Goal: Use online tool/utility

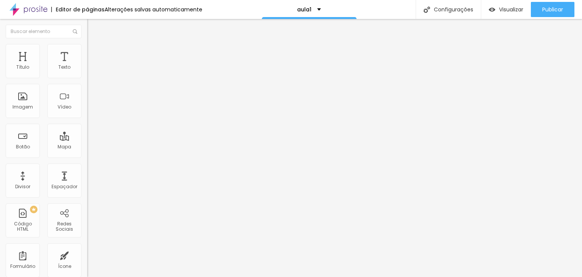
click at [90, 110] on icon "button" at bounding box center [92, 107] width 5 height 5
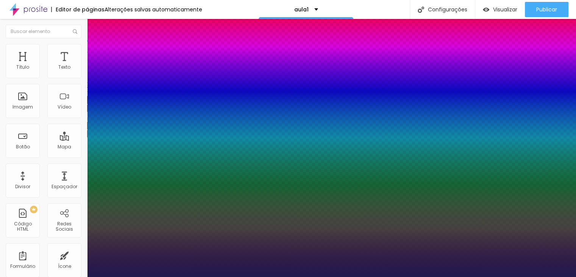
type input "1"
type input "26"
type input "1"
type input "25"
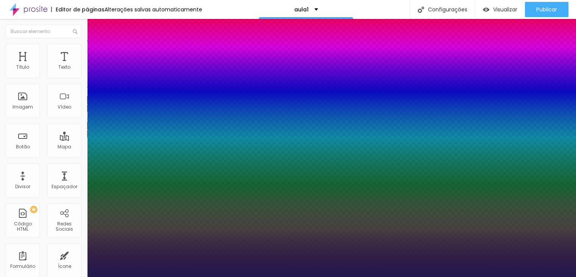
type input "25"
type input "1"
type input "24"
type input "1"
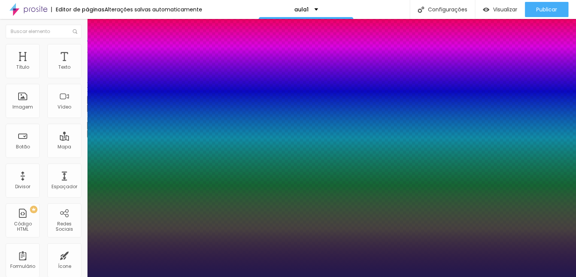
type input "23"
type input "1"
type input "23"
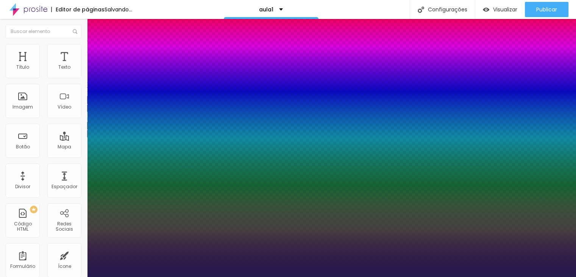
type input "1"
click at [541, 276] on div at bounding box center [288, 277] width 576 height 0
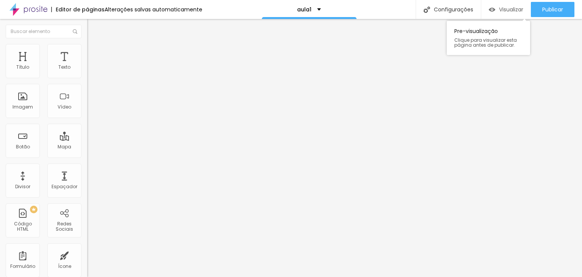
click at [506, 9] on span "Visualizar" at bounding box center [511, 9] width 24 height 6
